Goal: Navigation & Orientation: Find specific page/section

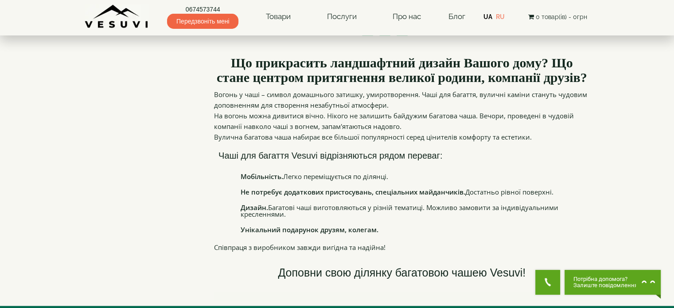
scroll to position [886, 0]
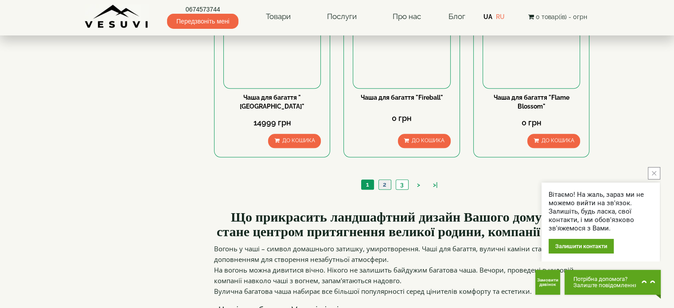
click at [386, 183] on link "2" at bounding box center [385, 184] width 12 height 9
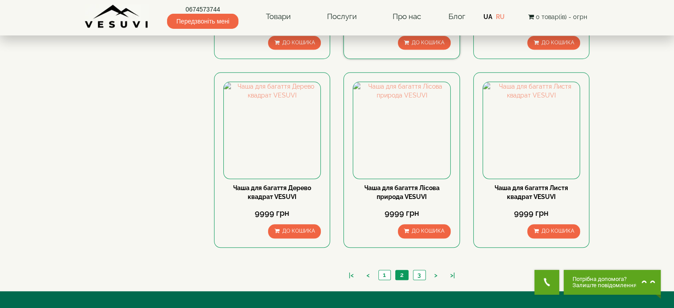
scroll to position [931, 0]
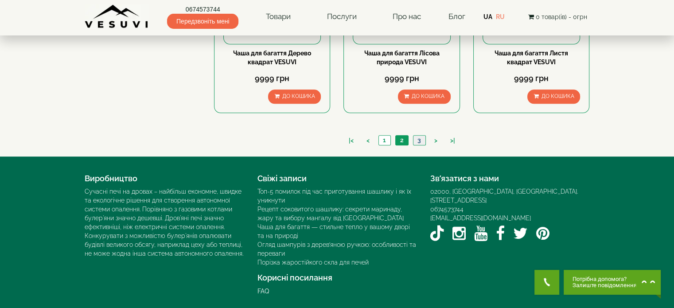
click at [422, 137] on link "3" at bounding box center [419, 140] width 12 height 9
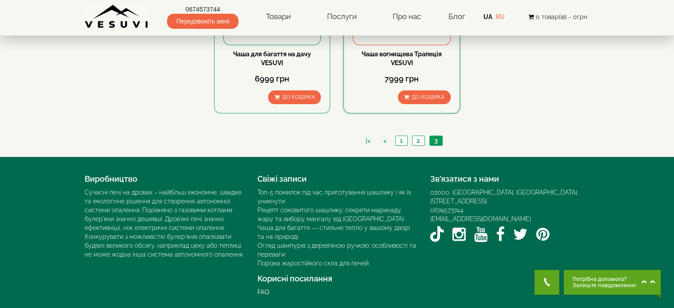
scroll to position [177, 0]
